Goal: Task Accomplishment & Management: Manage account settings

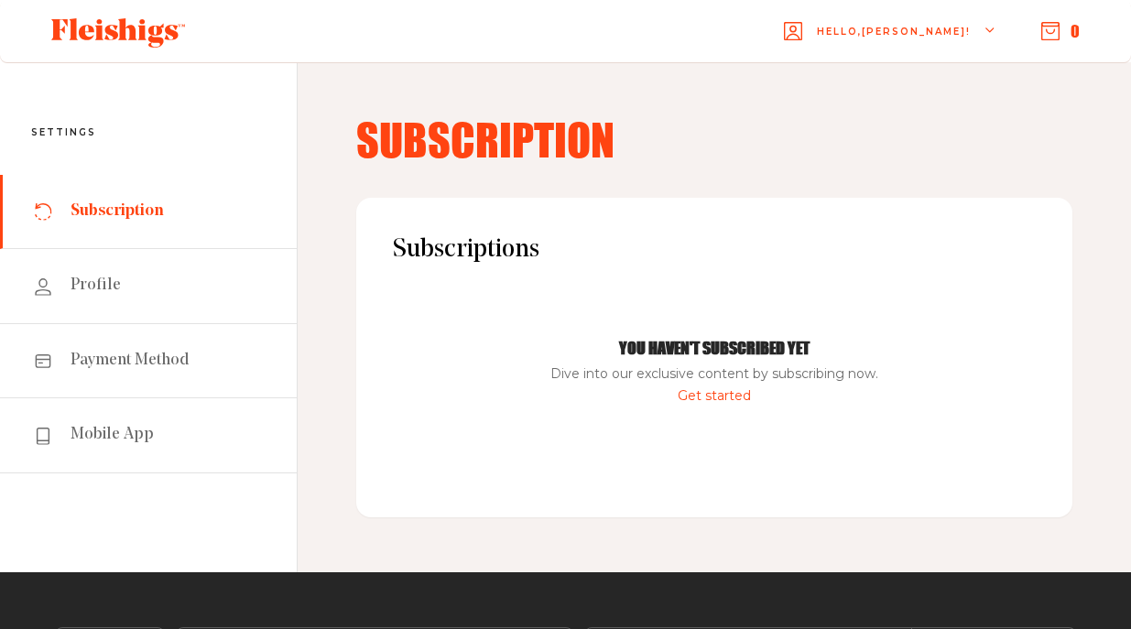
click at [94, 209] on span "Subscription" at bounding box center [117, 212] width 93 height 22
click at [48, 213] on icon at bounding box center [43, 211] width 18 height 18
click at [49, 279] on icon at bounding box center [43, 287] width 18 height 18
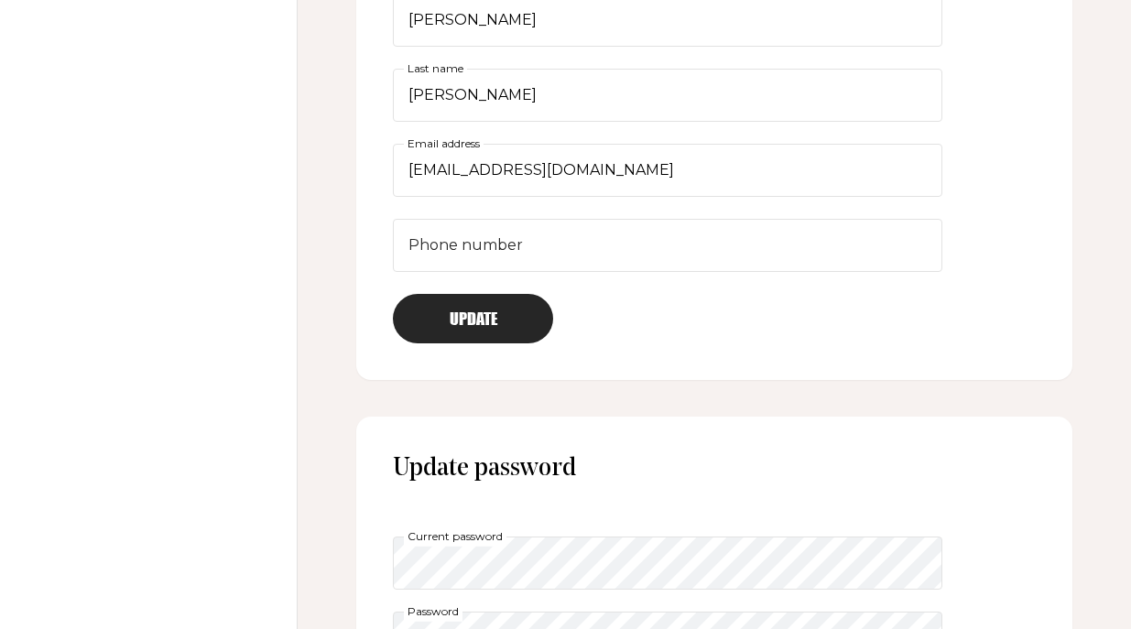
scroll to position [594, 0]
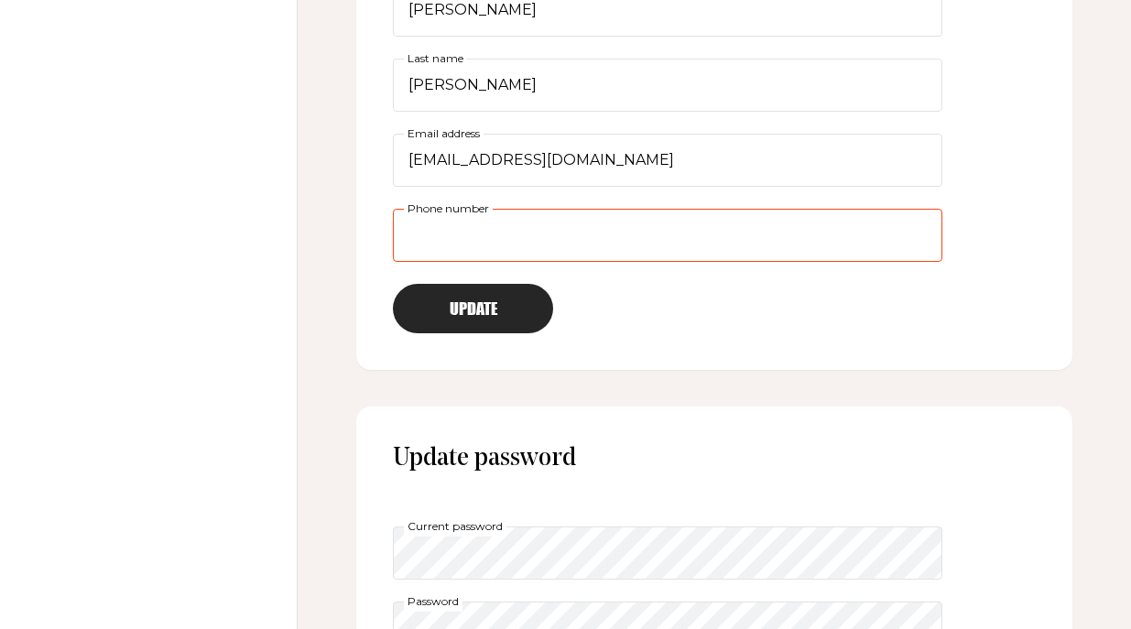
click at [556, 239] on input "Phone number" at bounding box center [668, 235] width 550 height 53
type input "9737365300"
type input "[PERSON_NAME]"
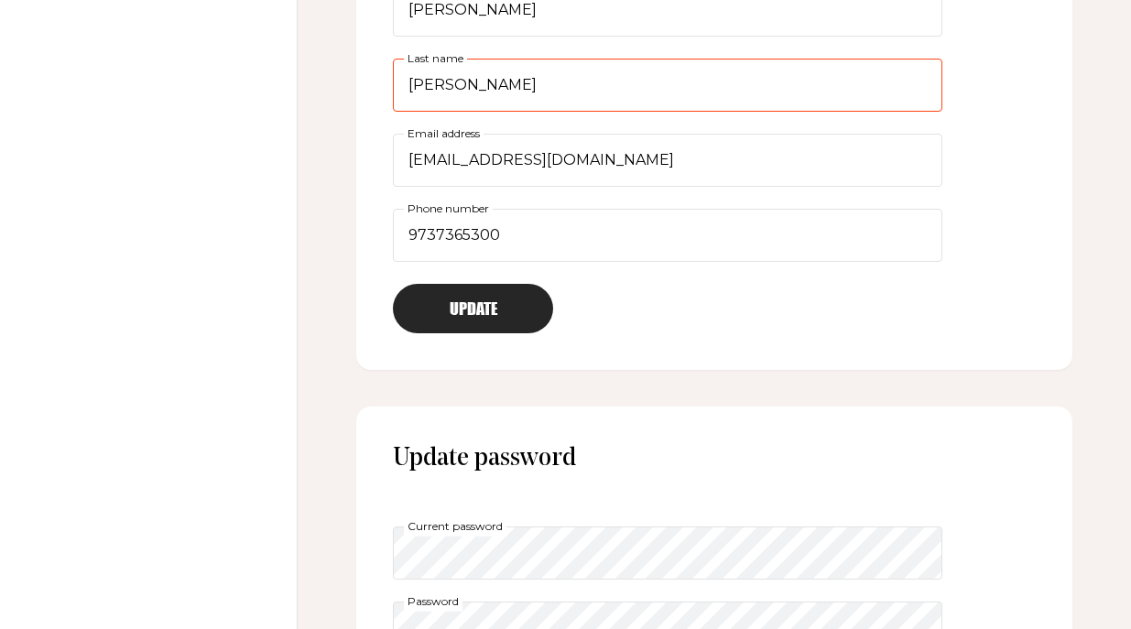
type input "[PERSON_NAME]"
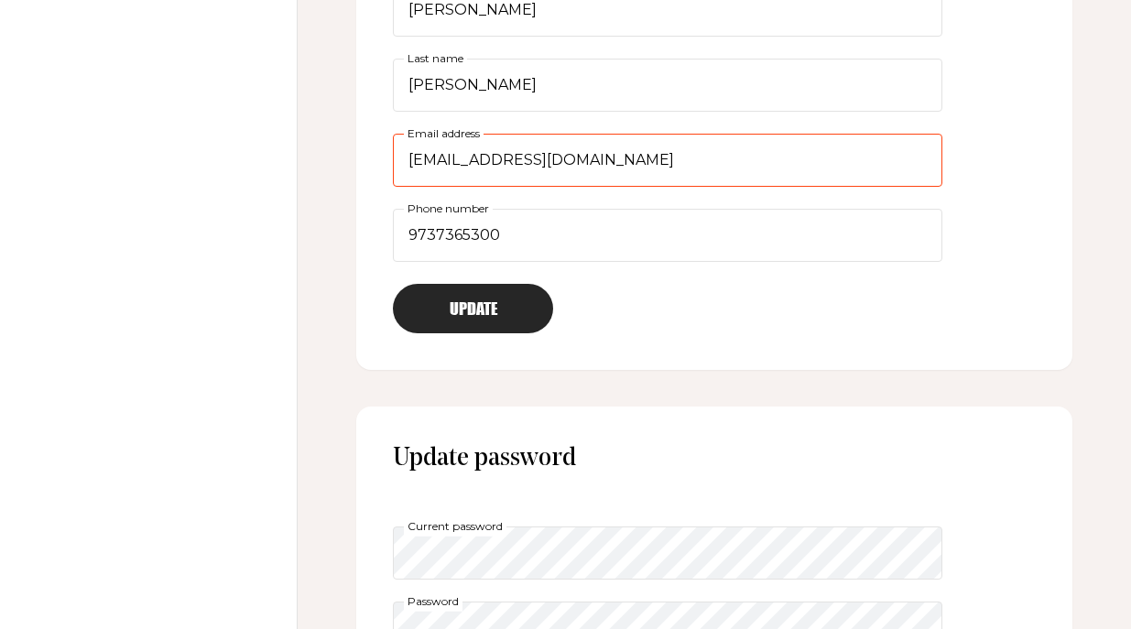
type input "[EMAIL_ADDRESS][DOMAIN_NAME]"
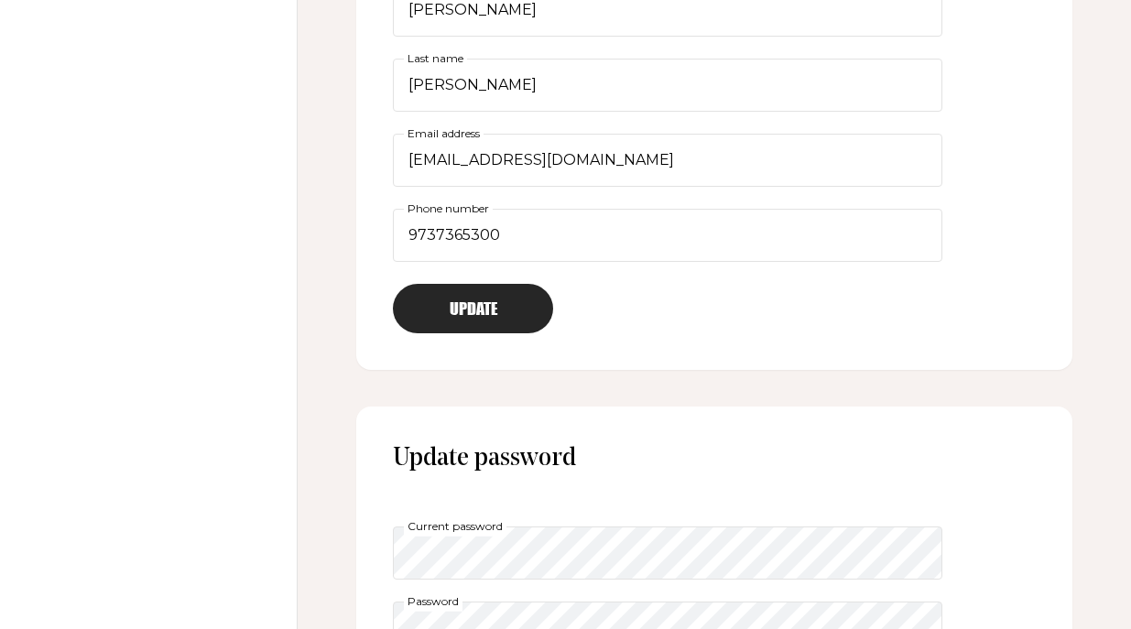
click at [463, 300] on button "Update" at bounding box center [473, 308] width 160 height 49
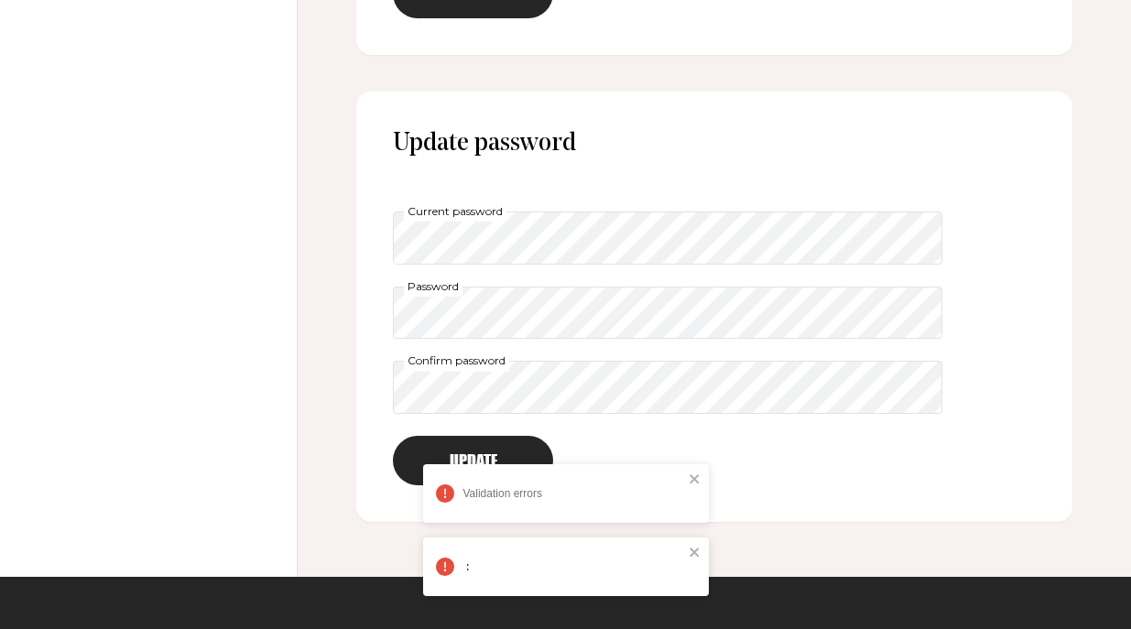
scroll to position [910, 0]
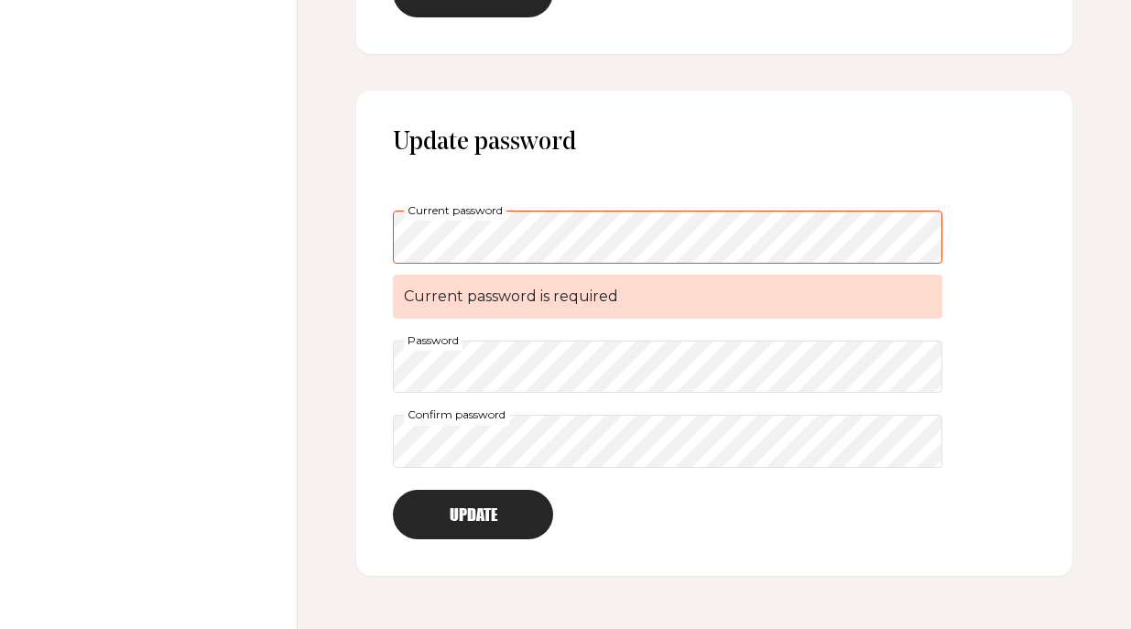
click at [1050, 275] on div "Update password Current password Current password is required Password Confirm …" at bounding box center [714, 334] width 716 height 486
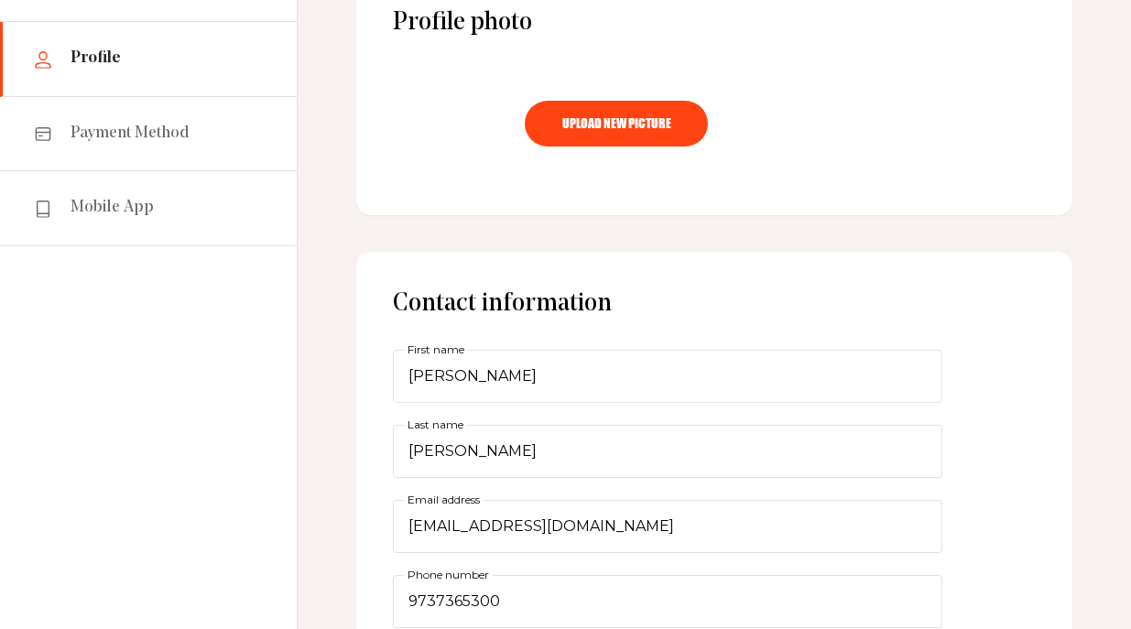
scroll to position [0, 0]
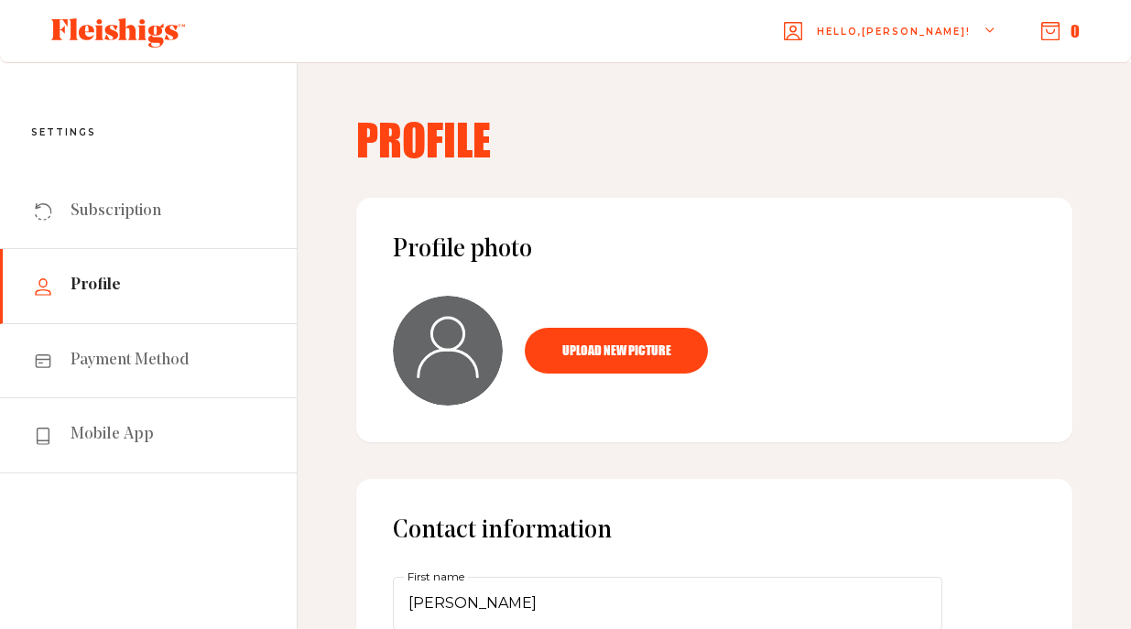
click at [1052, 29] on icon "button" at bounding box center [1050, 31] width 18 height 18
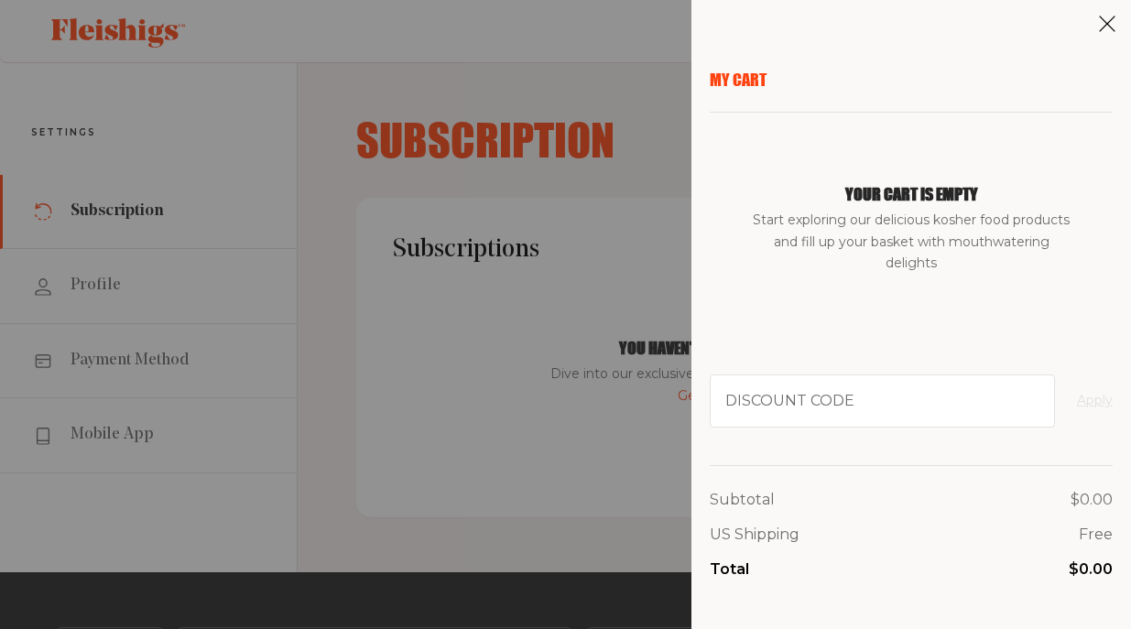
click at [1108, 21] on use at bounding box center [1108, 24] width 16 height 16
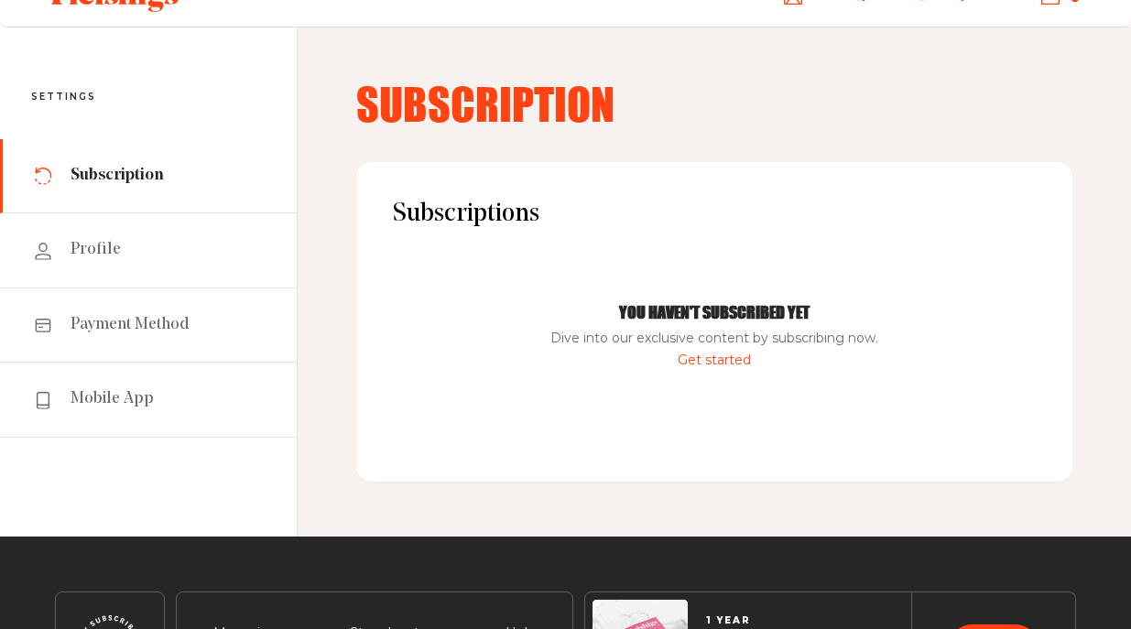
scroll to position [194, 0]
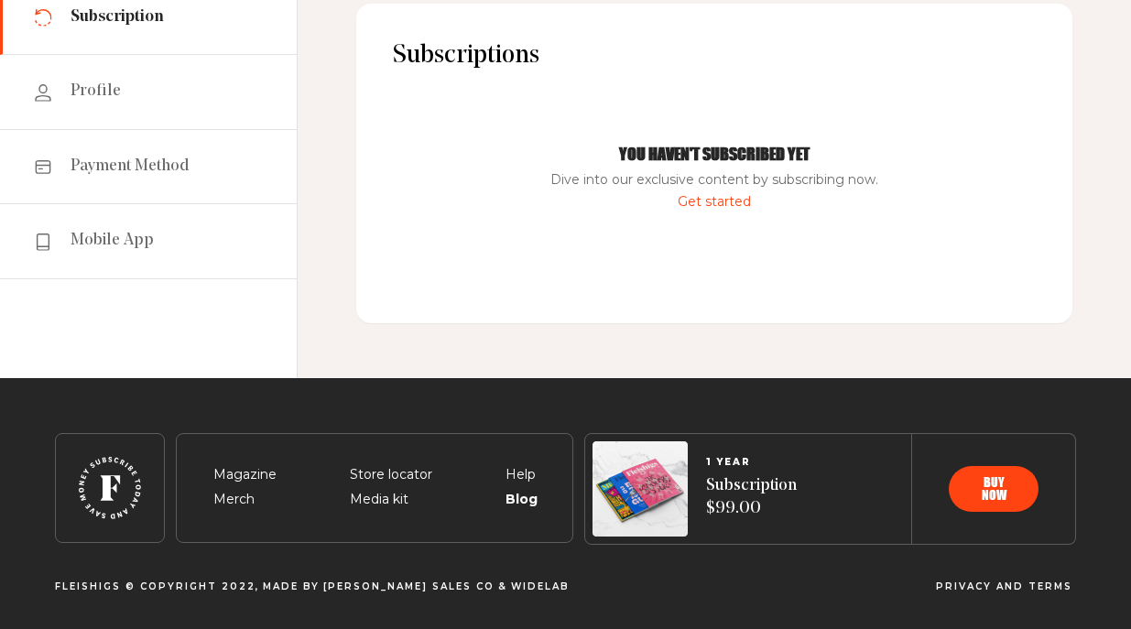
click at [518, 489] on span "Blog" at bounding box center [521, 478] width 30 height 22
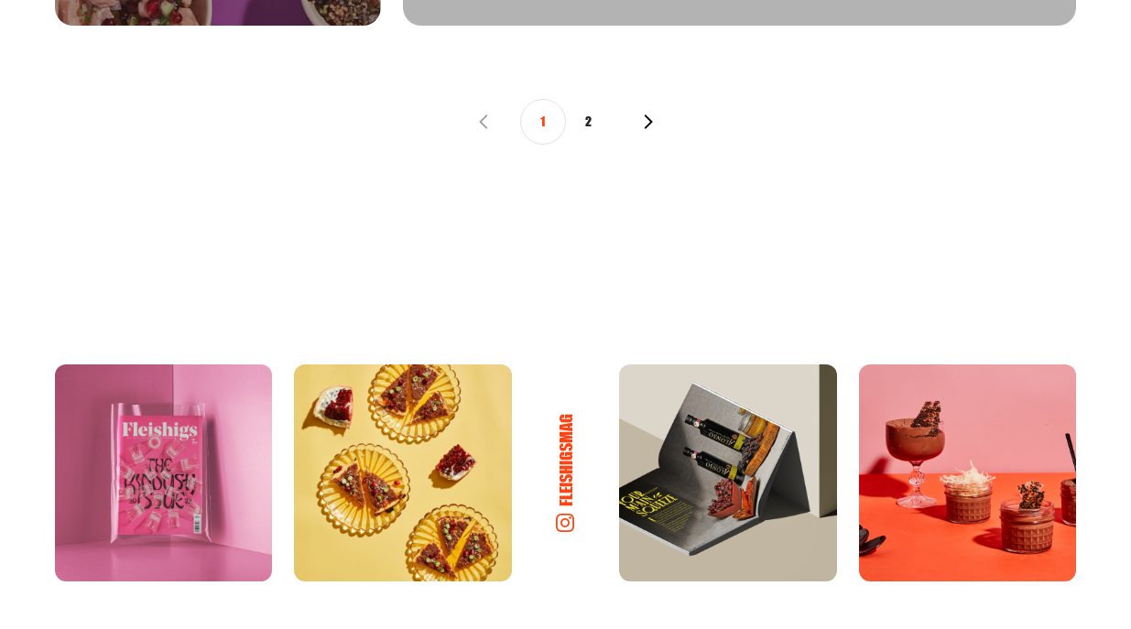
scroll to position [2221, 0]
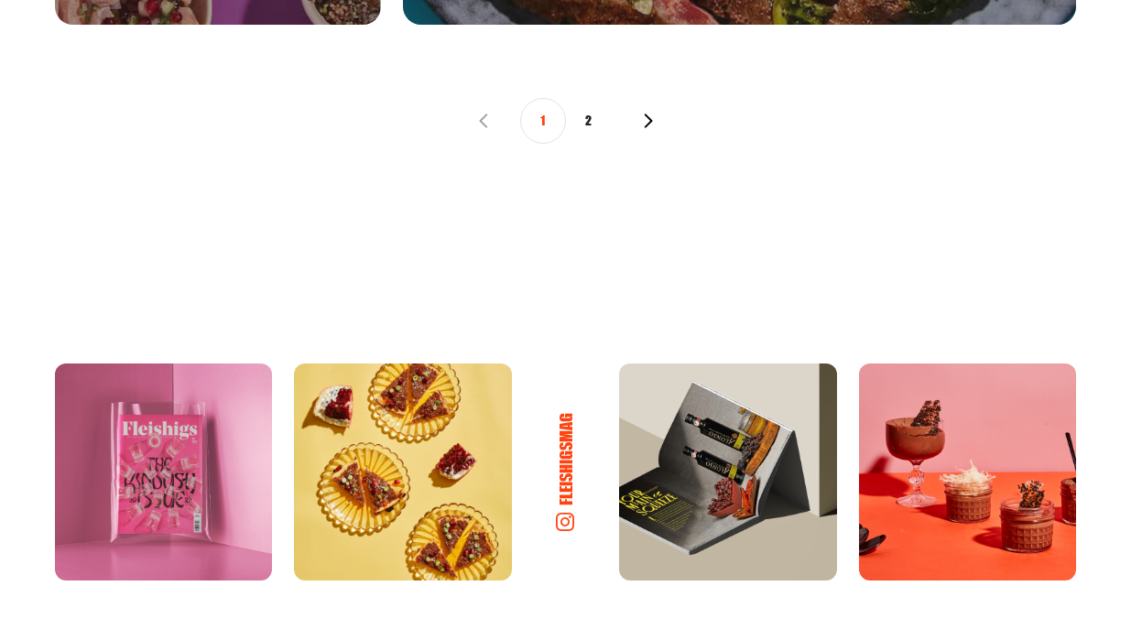
click at [649, 118] on use "button" at bounding box center [648, 121] width 8 height 14
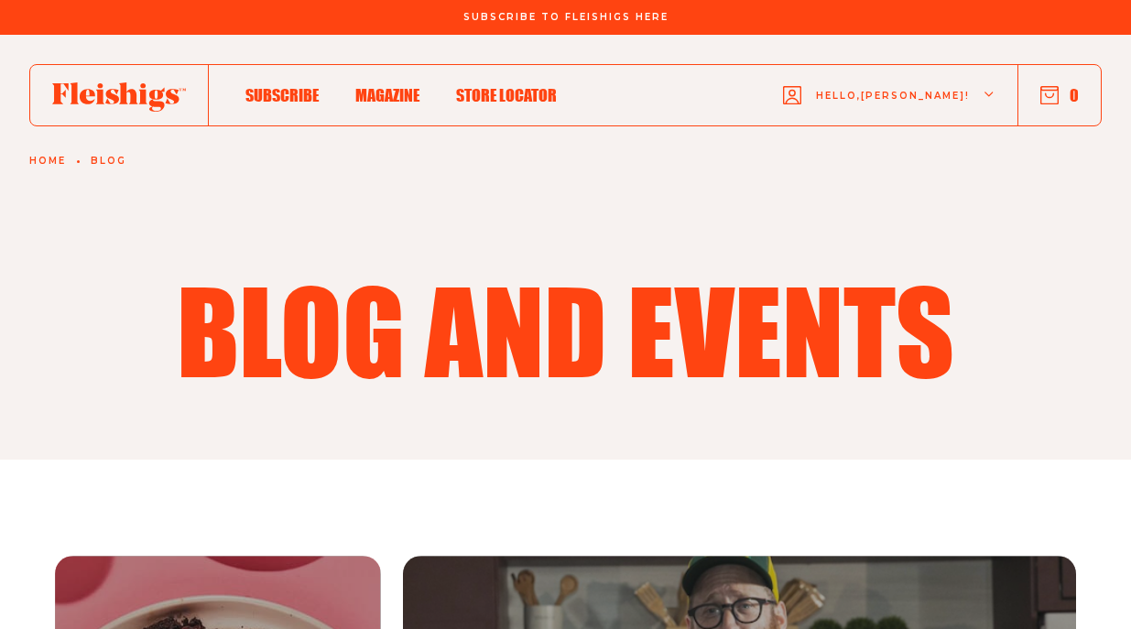
click at [383, 86] on span "Magazine" at bounding box center [387, 76] width 64 height 20
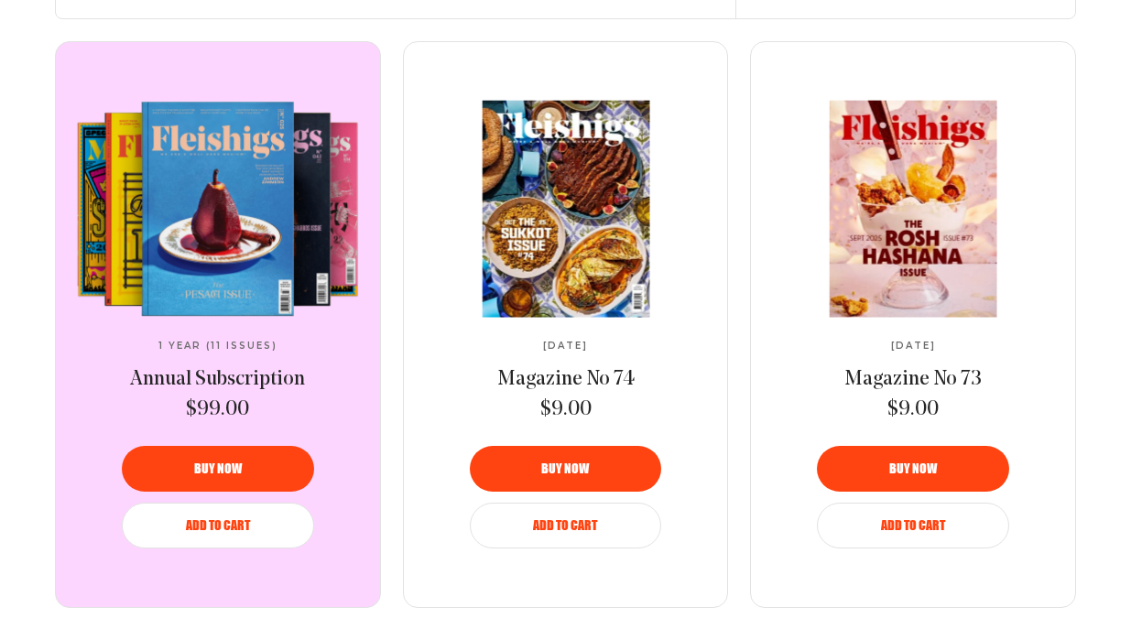
scroll to position [725, 0]
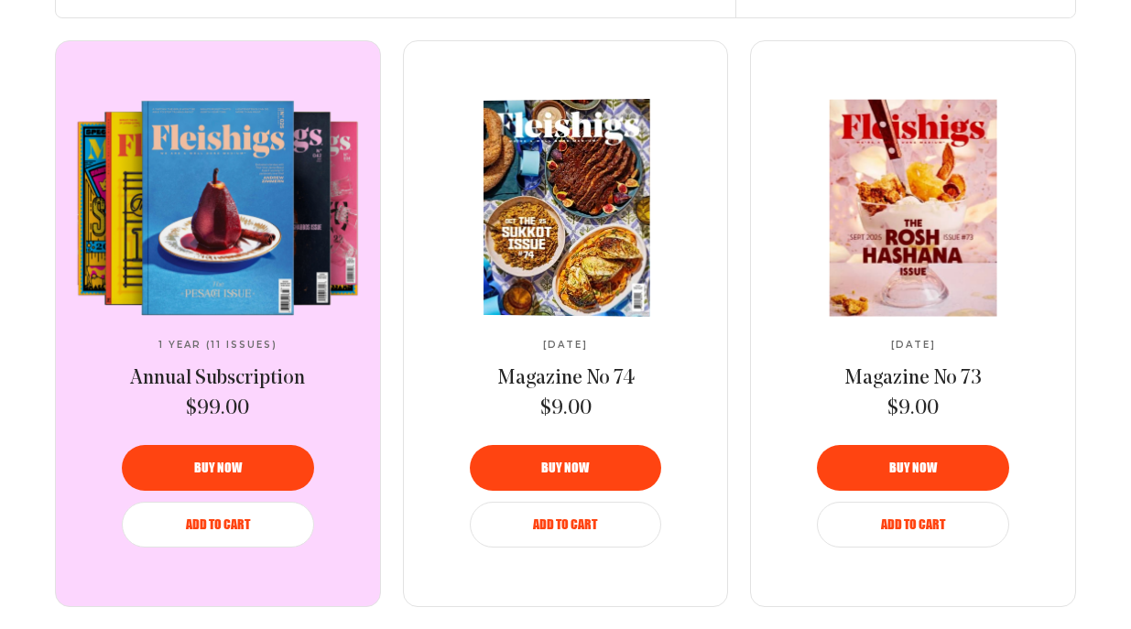
click at [584, 203] on img at bounding box center [567, 207] width 305 height 219
